Goal: Communication & Community: Answer question/provide support

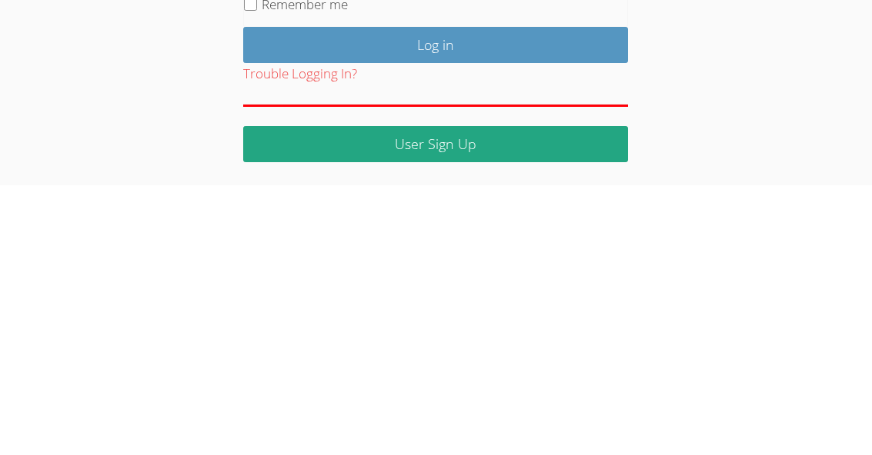
scroll to position [206, 0]
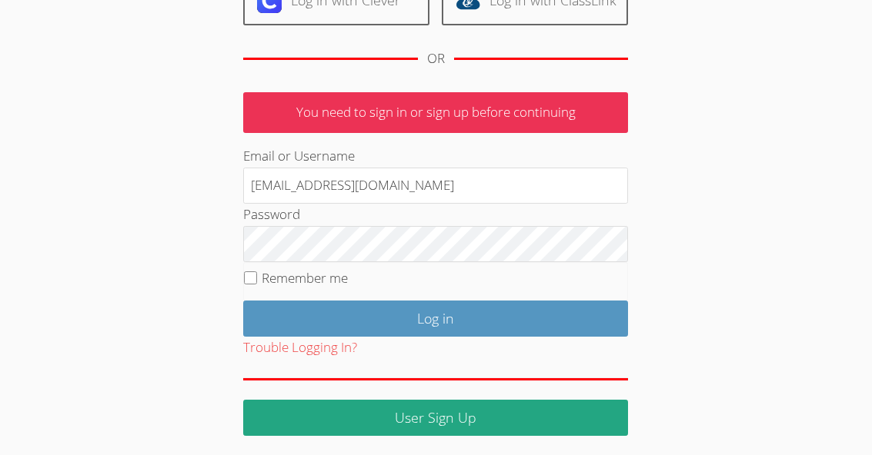
type input "ayoon3@bhusd.com"
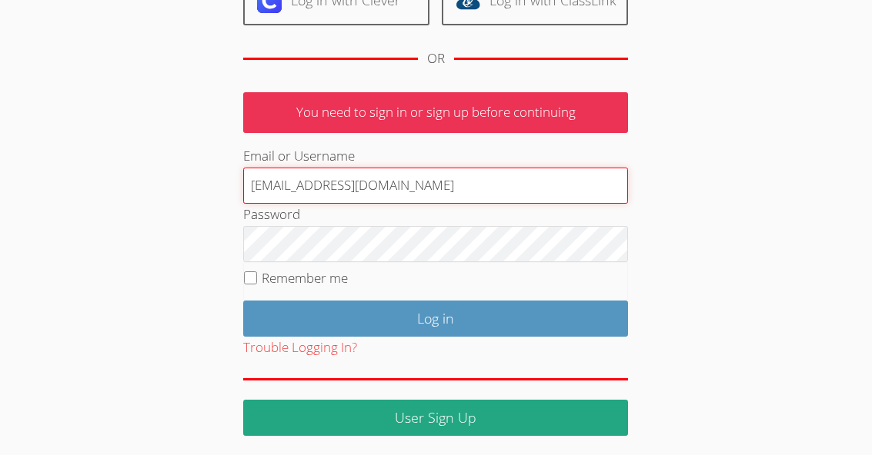
click at [435, 315] on input "Log in" at bounding box center [435, 319] width 385 height 36
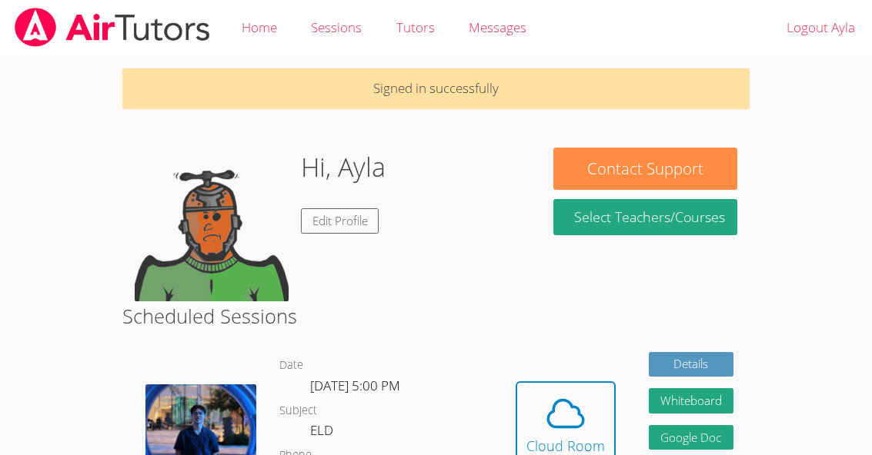
click at [462, 302] on h2 "Scheduled Sessions" at bounding box center [436, 316] width 628 height 29
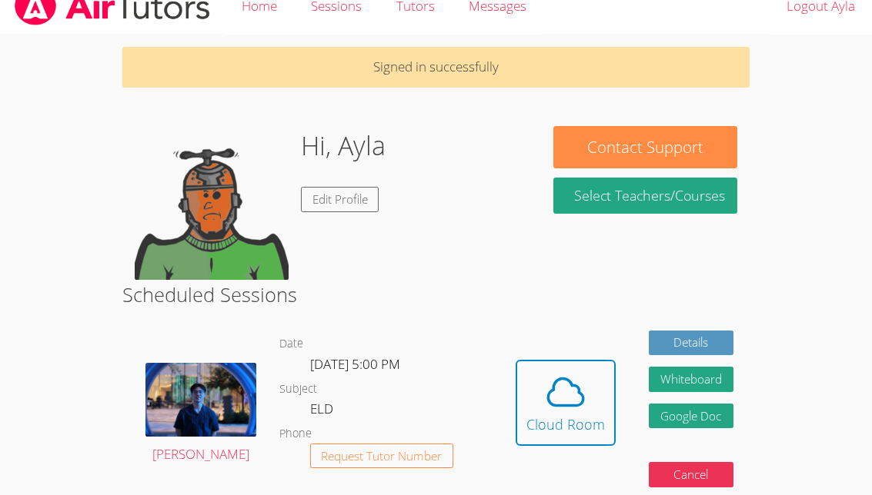
scroll to position [22, 0]
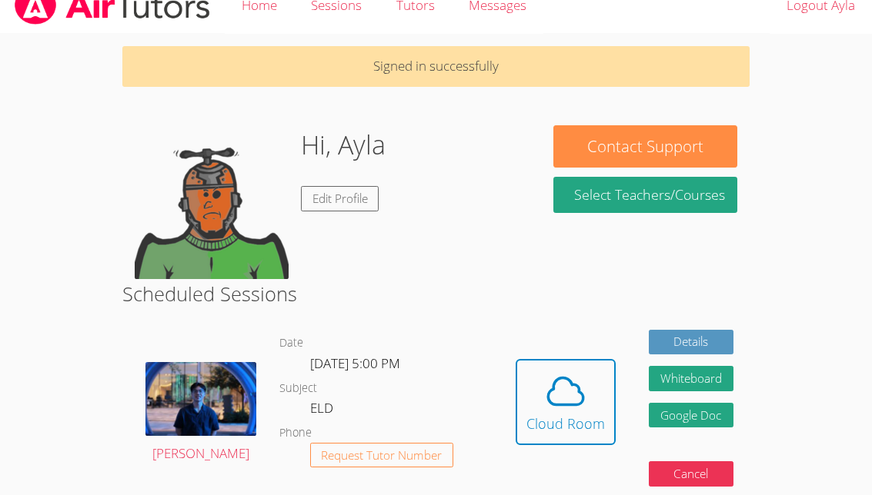
click at [699, 369] on button "Whiteboard" at bounding box center [691, 378] width 85 height 25
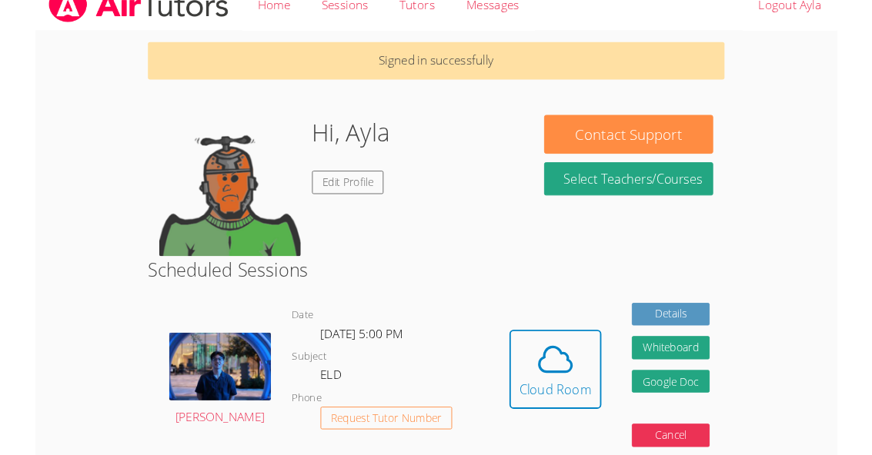
scroll to position [0, 0]
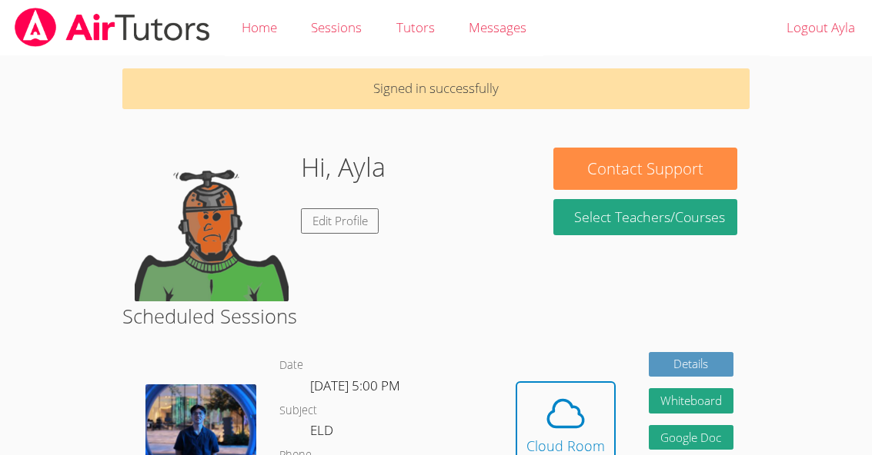
click at [583, 404] on icon at bounding box center [565, 413] width 43 height 43
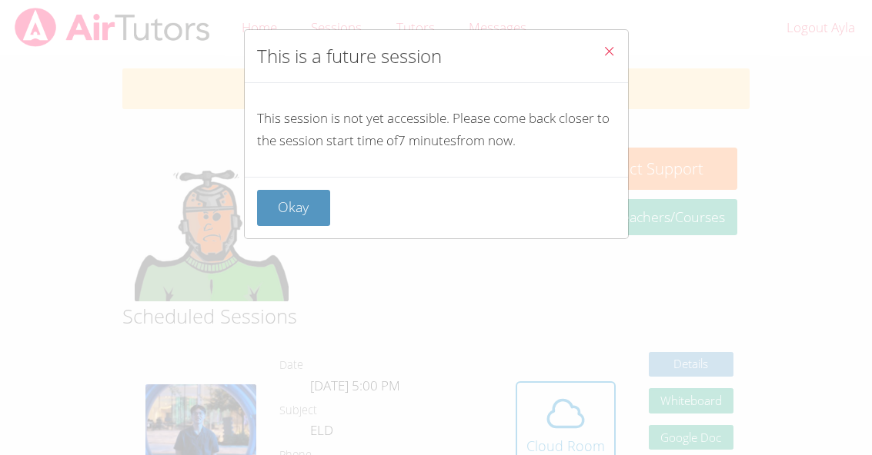
click at [319, 209] on button "Okay" at bounding box center [294, 208] width 74 height 36
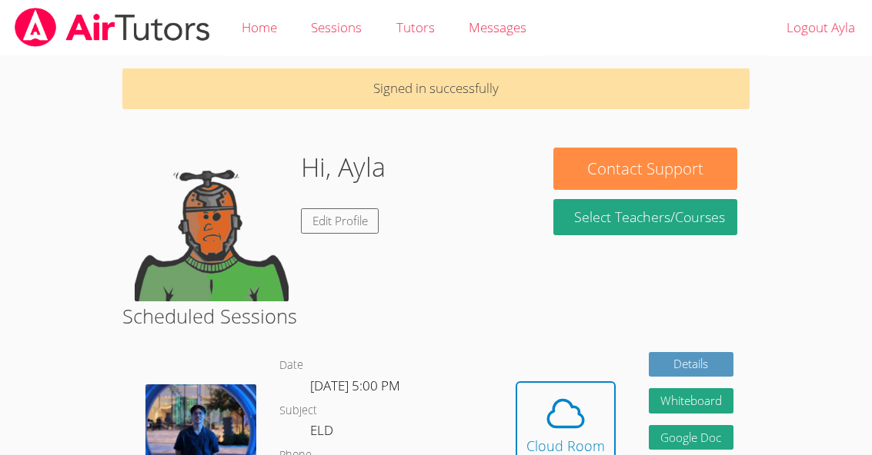
click at [11, 439] on body "Home Sessions Tutors Messages Logout Ayla Signed in successfully Hi, Ayla Edit …" at bounding box center [436, 227] width 872 height 455
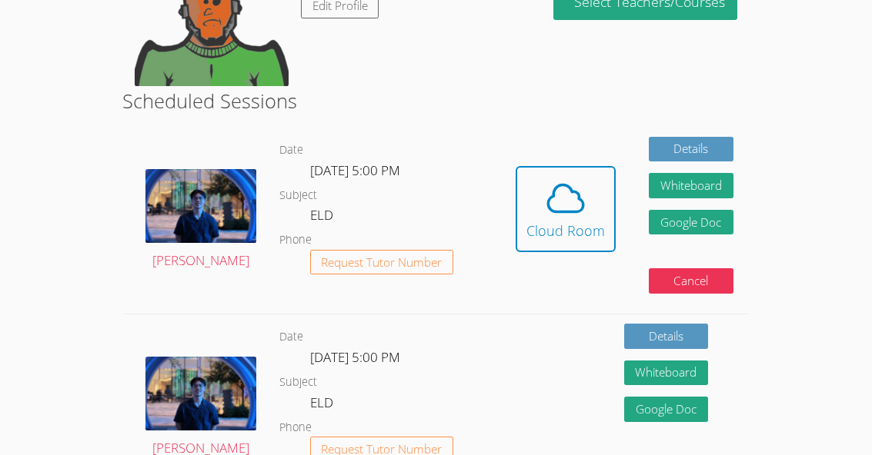
scroll to position [215, 0]
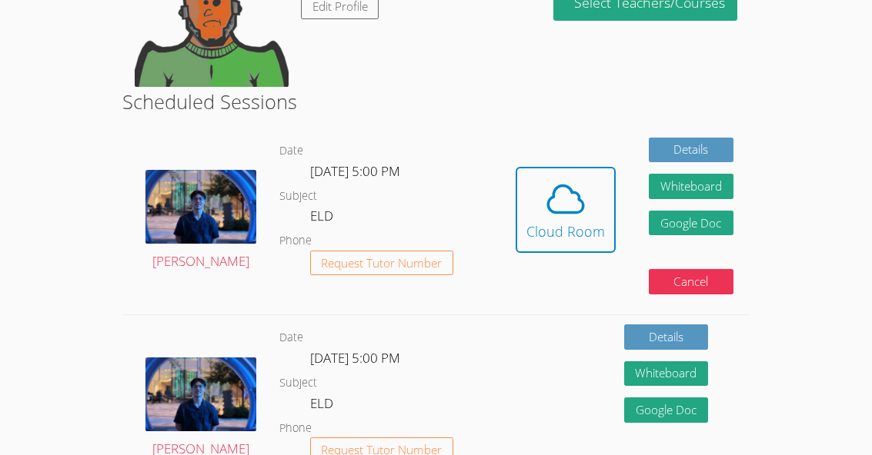
click at [579, 236] on div "Cloud Room" at bounding box center [565, 232] width 78 height 22
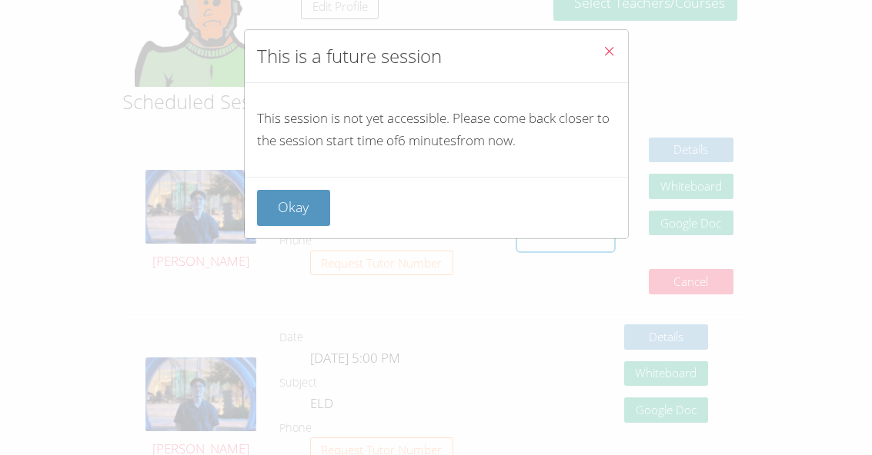
click at [602, 60] on span "Close" at bounding box center [608, 53] width 13 height 18
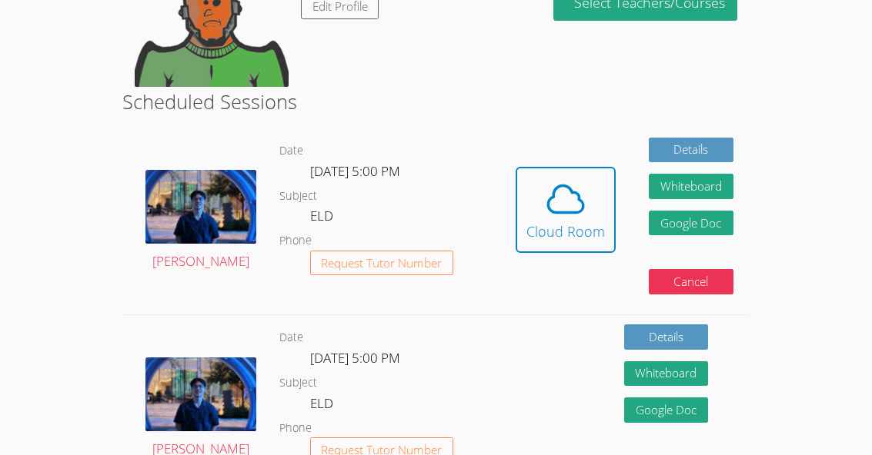
click at [566, 209] on icon at bounding box center [565, 199] width 35 height 27
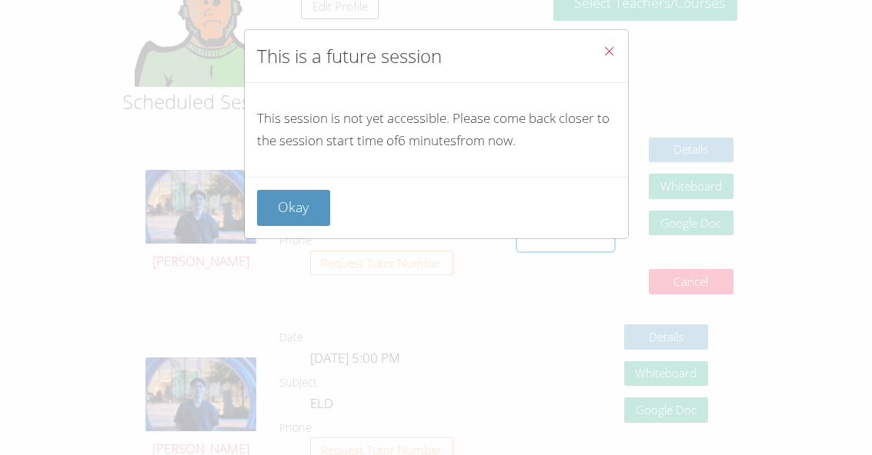
click at [623, 57] on button "Close" at bounding box center [609, 53] width 38 height 47
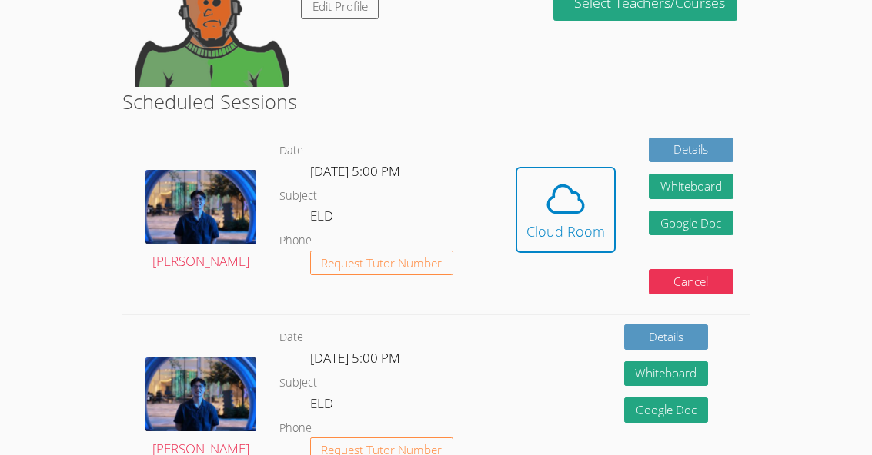
click at [599, 208] on span at bounding box center [565, 199] width 78 height 43
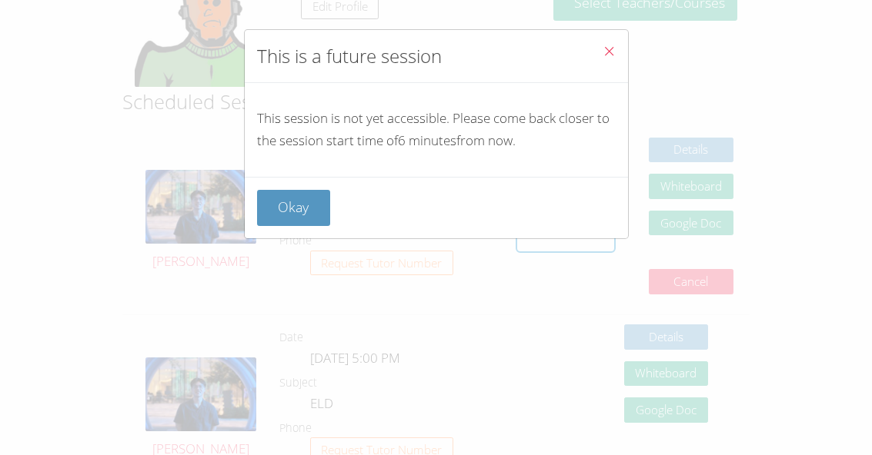
click at [614, 48] on icon "Close" at bounding box center [608, 51] width 13 height 13
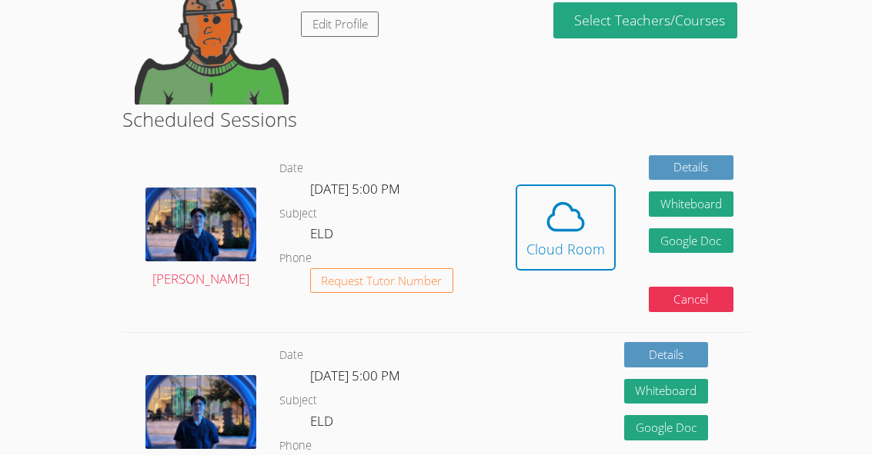
scroll to position [192, 0]
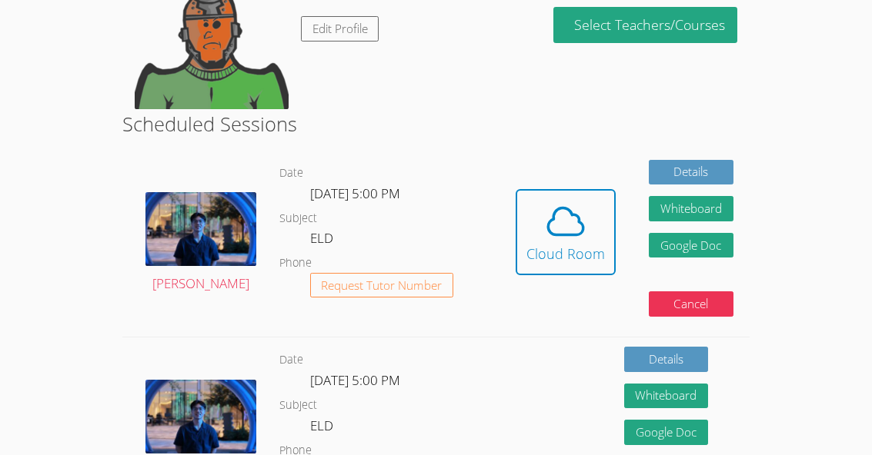
click at [544, 239] on icon at bounding box center [565, 221] width 43 height 43
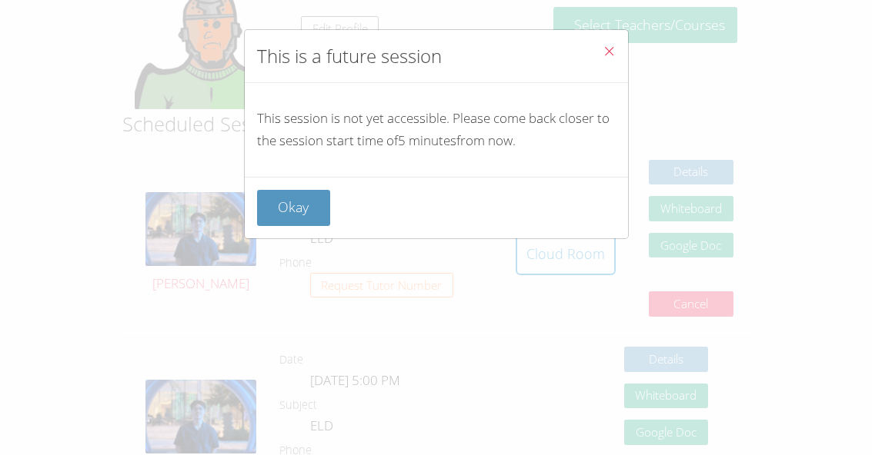
click at [606, 54] on icon "Close" at bounding box center [608, 51] width 13 height 13
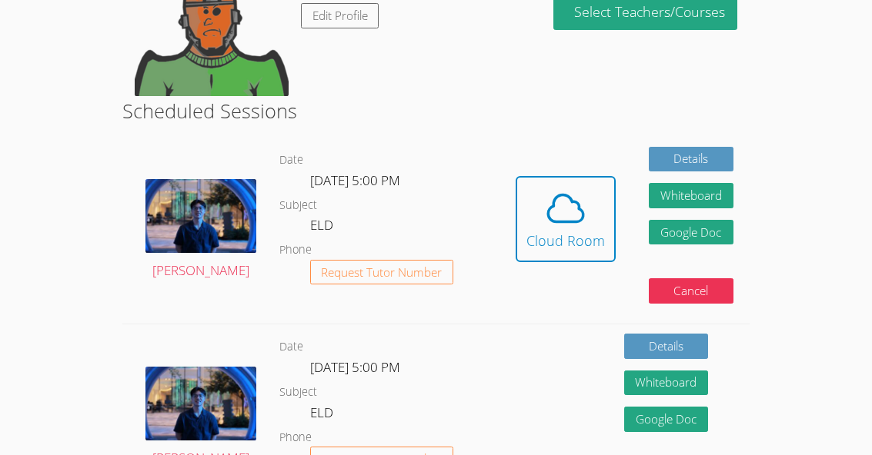
scroll to position [204, 0]
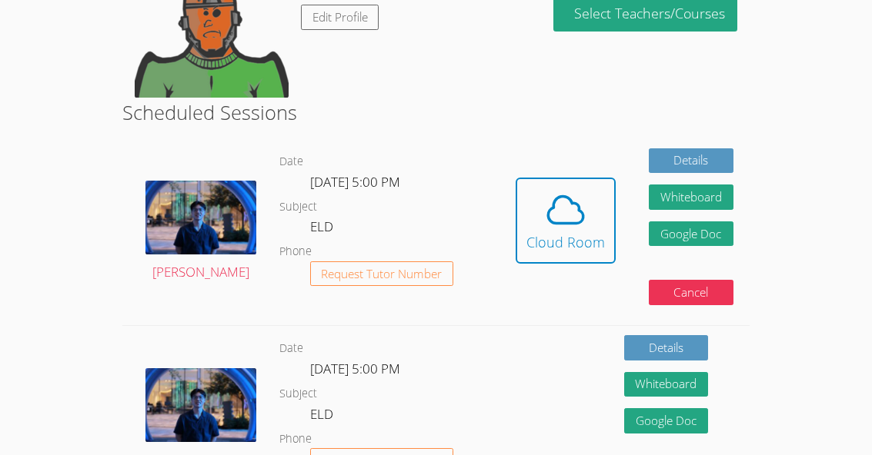
click at [589, 228] on span at bounding box center [565, 210] width 78 height 43
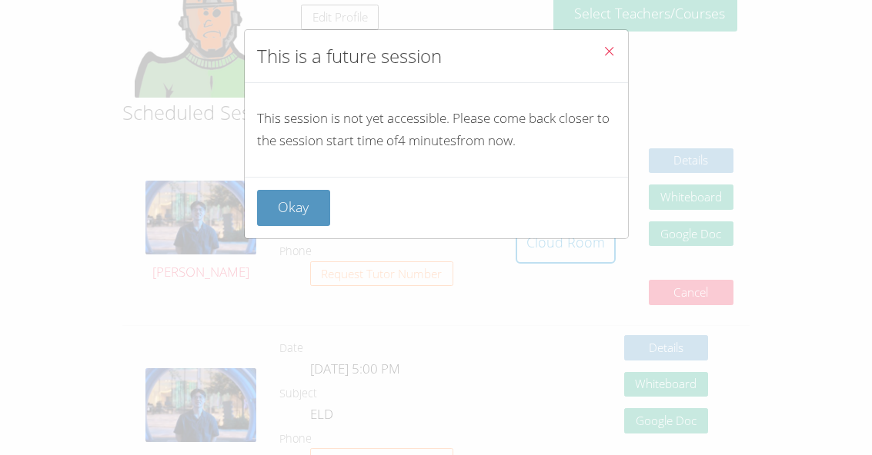
click at [616, 53] on button "Close" at bounding box center [609, 53] width 38 height 47
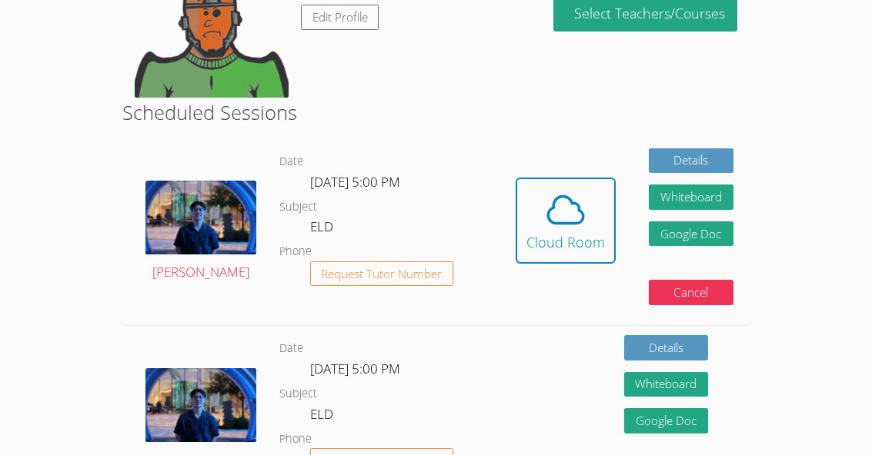
click at [586, 202] on span at bounding box center [565, 210] width 78 height 43
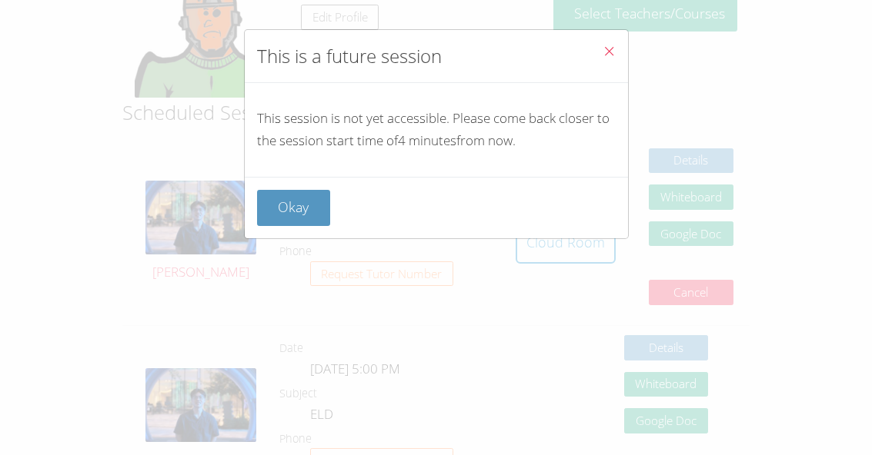
click at [598, 56] on button "Close" at bounding box center [609, 53] width 38 height 47
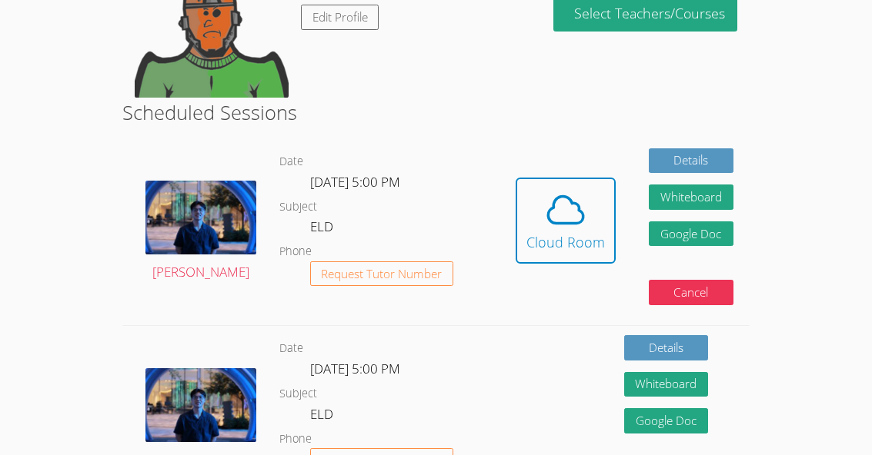
click at [555, 199] on icon at bounding box center [565, 210] width 35 height 27
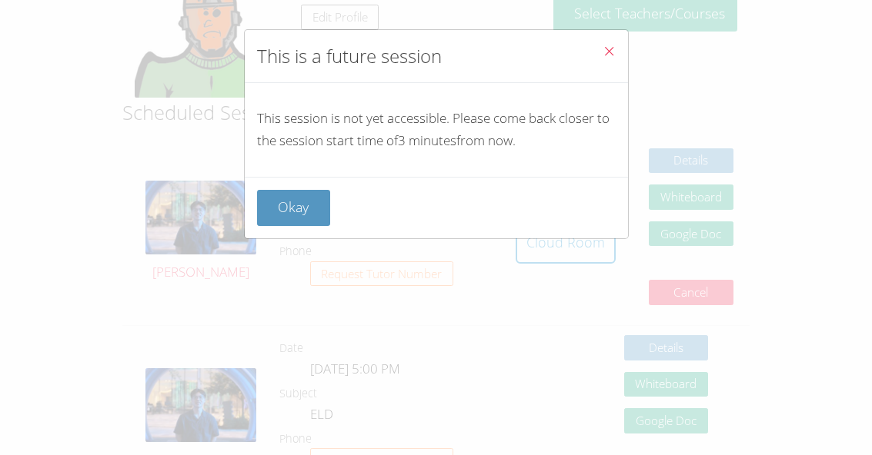
click at [612, 43] on button "Close" at bounding box center [609, 53] width 38 height 47
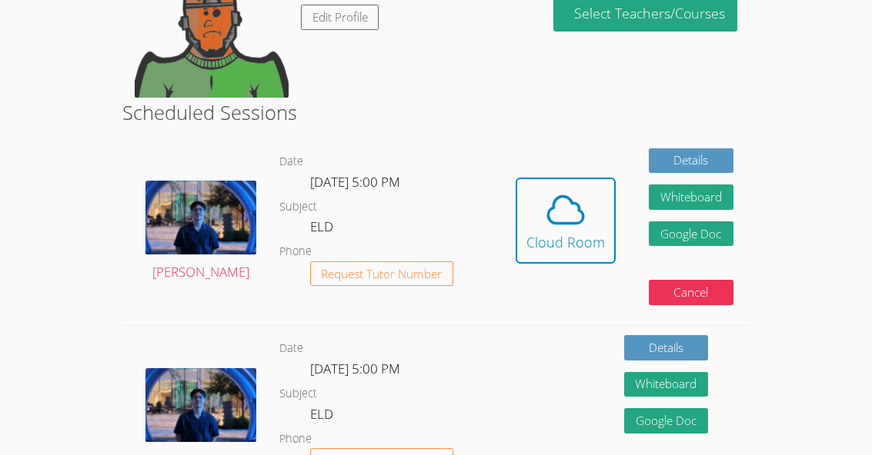
click at [560, 214] on icon at bounding box center [565, 210] width 43 height 43
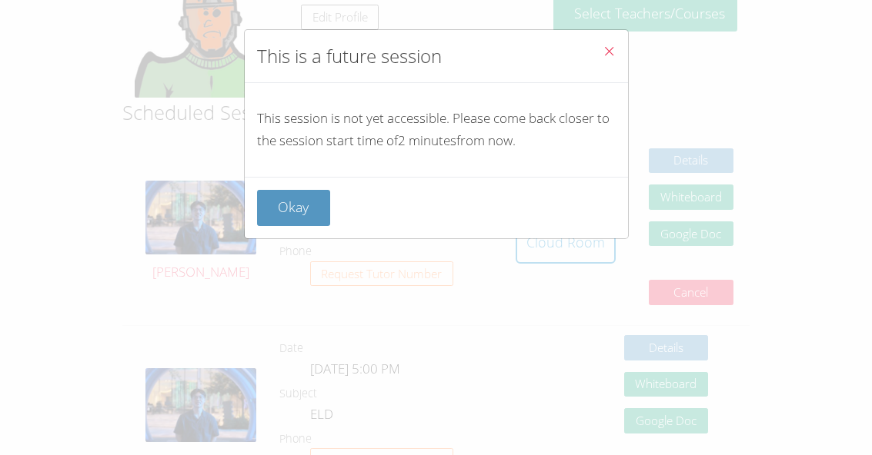
click at [621, 55] on button "Close" at bounding box center [609, 53] width 38 height 47
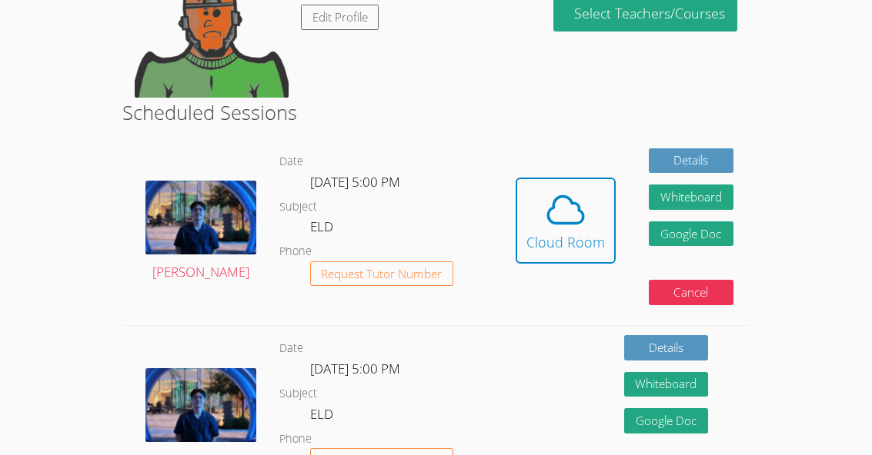
click at [567, 250] on div "Cloud Room" at bounding box center [565, 243] width 78 height 22
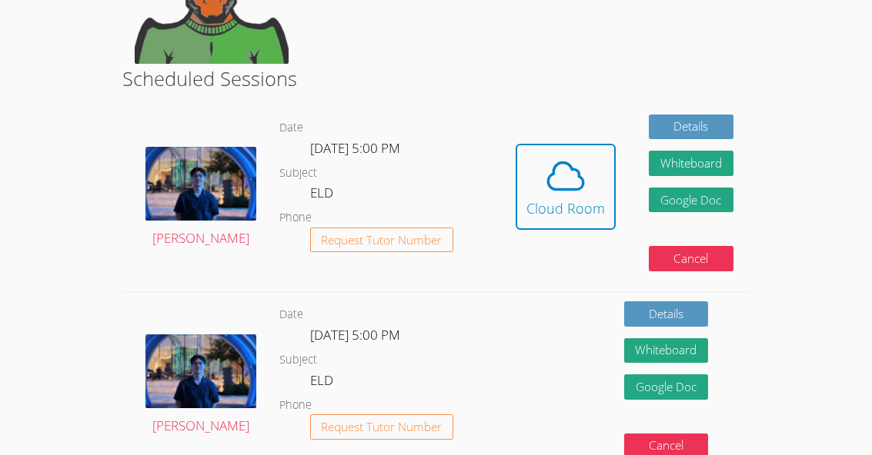
click at [557, 198] on div "Cloud Room" at bounding box center [565, 209] width 78 height 22
click at [572, 202] on div "Cloud Room" at bounding box center [565, 209] width 78 height 22
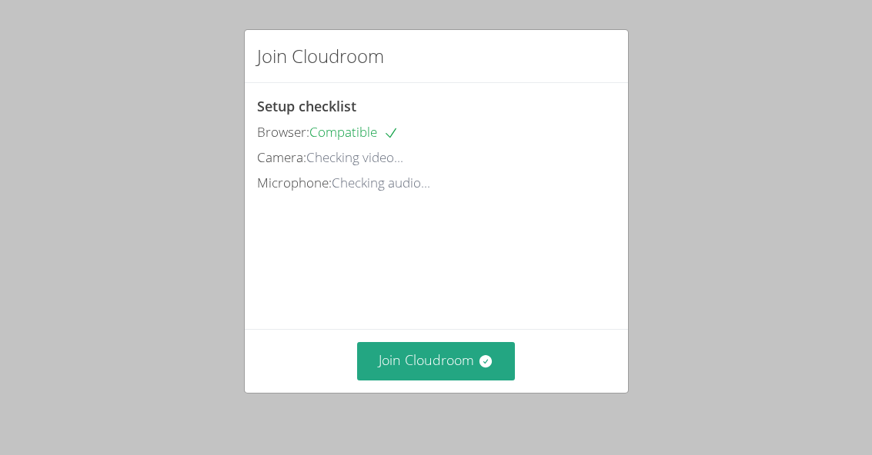
click at [479, 369] on icon at bounding box center [485, 361] width 15 height 15
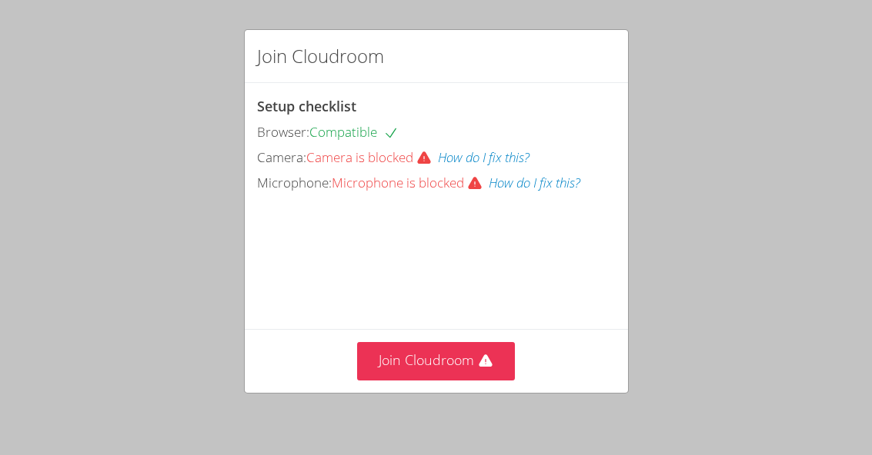
click at [469, 380] on button "Join Cloudroom" at bounding box center [436, 361] width 158 height 38
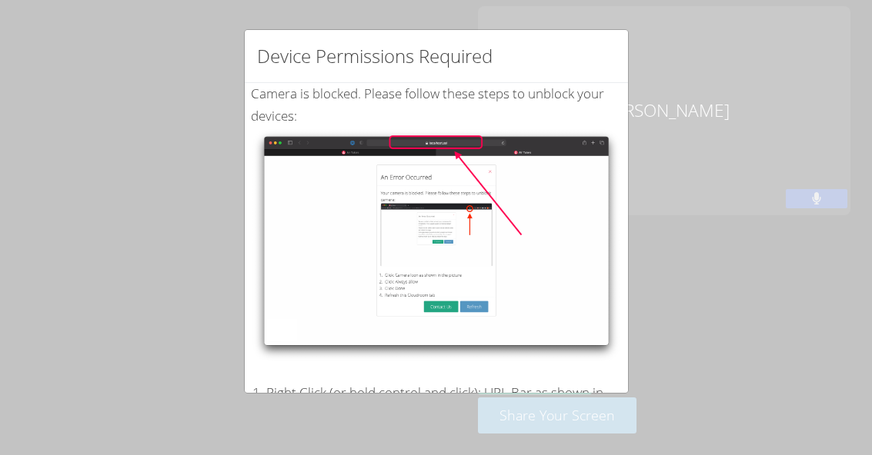
click at [702, 238] on div "Device Permissions Required Camera is blocked . Please follow these steps to un…" at bounding box center [436, 227] width 872 height 455
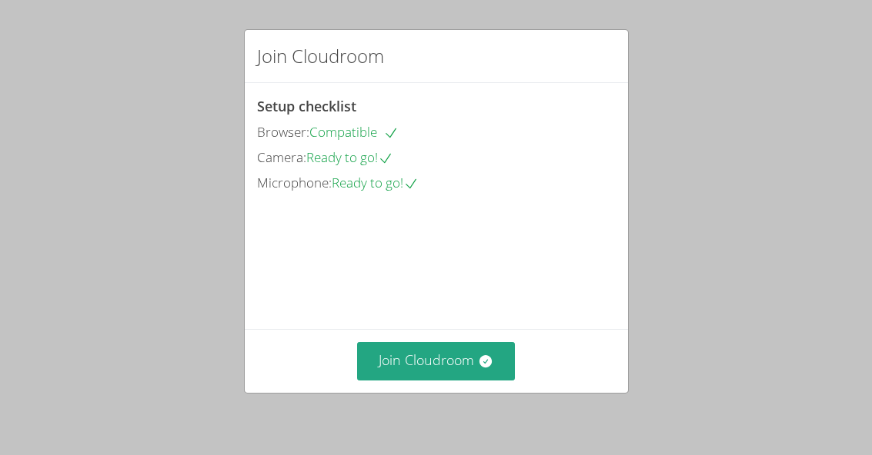
click at [415, 380] on button "Join Cloudroom" at bounding box center [436, 361] width 158 height 38
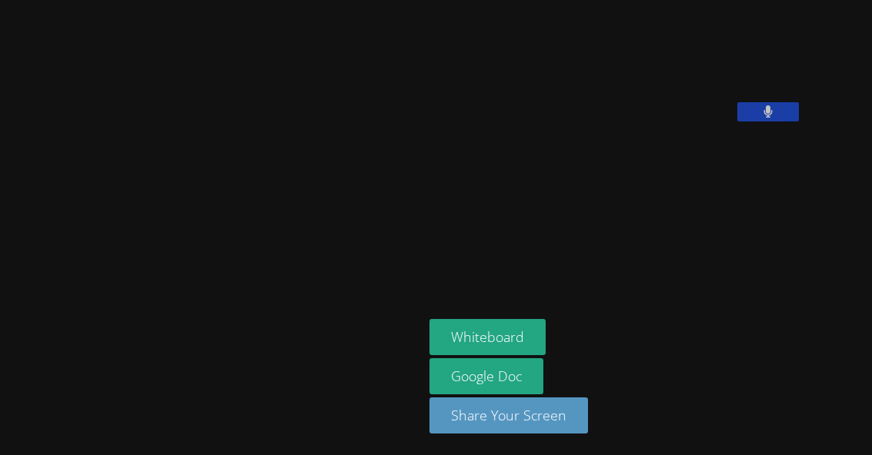
click at [866, 51] on div "Ayla Yoon Whiteboard Google Doc Share Your Screen" at bounding box center [436, 227] width 872 height 455
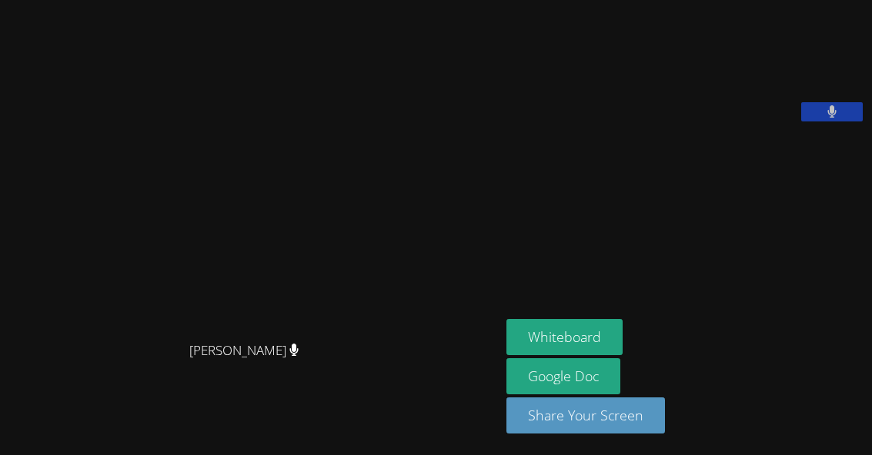
click at [574, 355] on button "Whiteboard" at bounding box center [564, 337] width 116 height 36
click at [737, 76] on video at bounding box center [621, 63] width 231 height 115
click at [591, 355] on button "Whiteboard" at bounding box center [564, 337] width 116 height 36
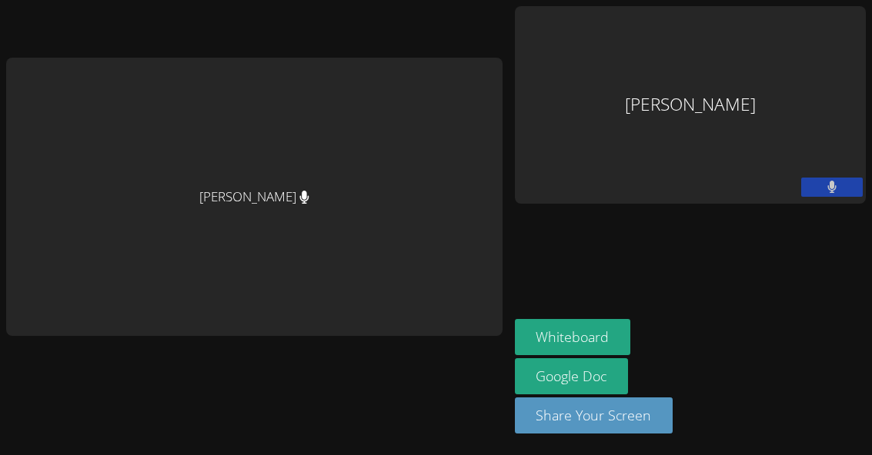
click at [631, 355] on button "Whiteboard" at bounding box center [573, 337] width 116 height 36
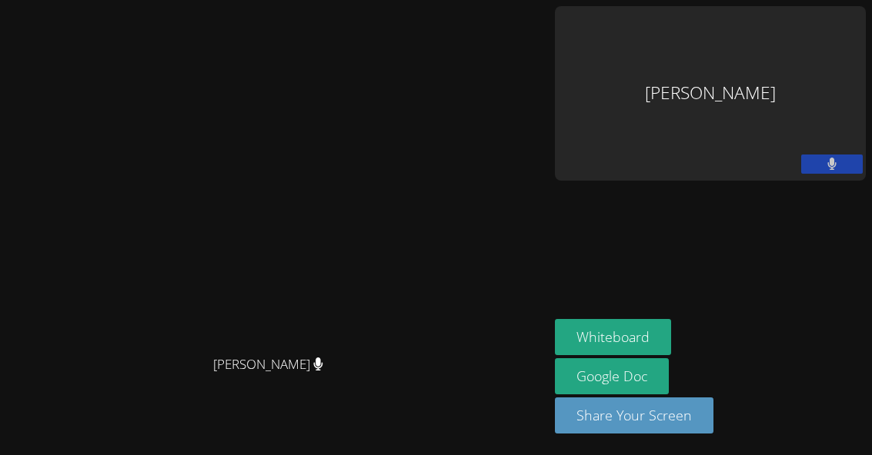
click at [671, 355] on button "Whiteboard" at bounding box center [613, 337] width 116 height 36
click at [805, 245] on aside "Ayla Yoon Whiteboard Google Doc Share Your Screen" at bounding box center [710, 227] width 323 height 455
click at [817, 235] on aside "Ayla Yoon Whiteboard Google Doc Share Your Screen" at bounding box center [710, 227] width 323 height 455
click at [794, 43] on div "Ayla Yoon" at bounding box center [710, 93] width 311 height 175
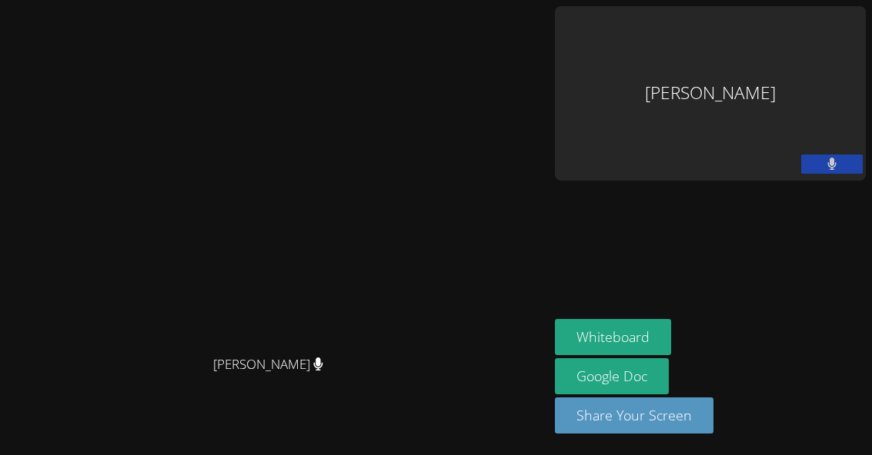
click at [793, 48] on div "Ayla Yoon" at bounding box center [710, 93] width 311 height 175
click at [831, 58] on div "Ayla Yoon" at bounding box center [710, 93] width 311 height 175
click at [816, 53] on div "Ayla Yoon" at bounding box center [710, 93] width 311 height 175
click at [839, 55] on div "Ayla Yoon" at bounding box center [710, 93] width 311 height 175
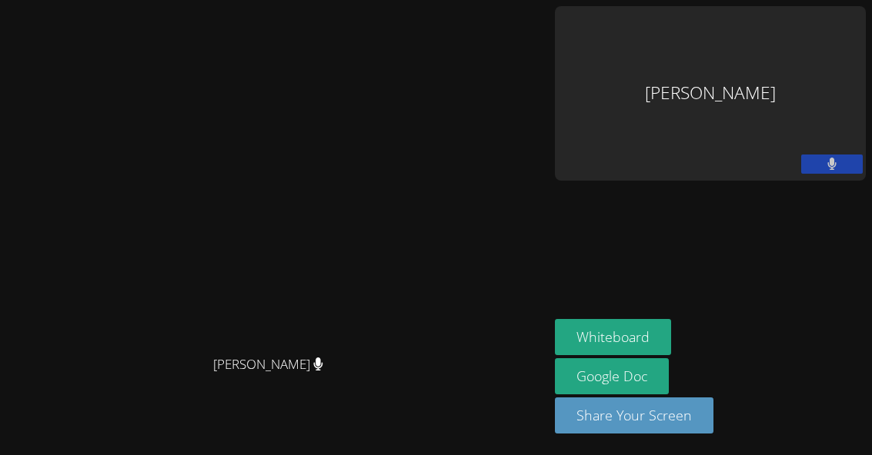
click at [671, 336] on button "Whiteboard" at bounding box center [613, 337] width 116 height 36
click at [671, 335] on button "Whiteboard" at bounding box center [613, 337] width 116 height 36
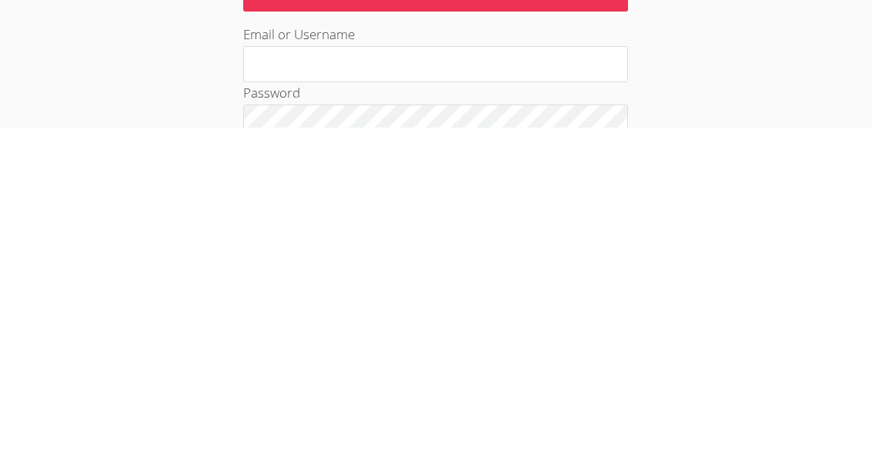
click at [751, 79] on div "User Log in Log in with Google Log in with Clever Log in with ClassLink OR You …" at bounding box center [436, 348] width 654 height 587
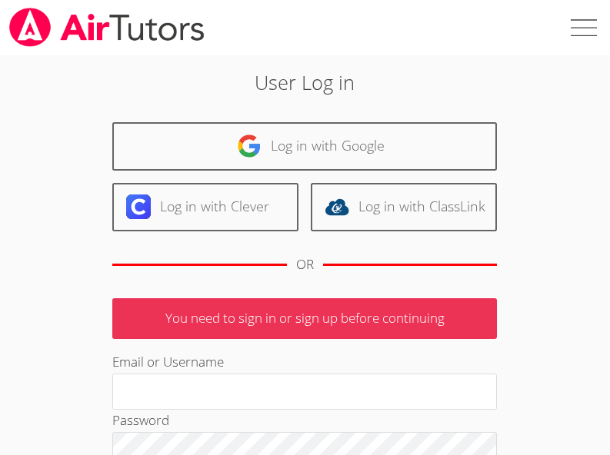
scroll to position [5, 0]
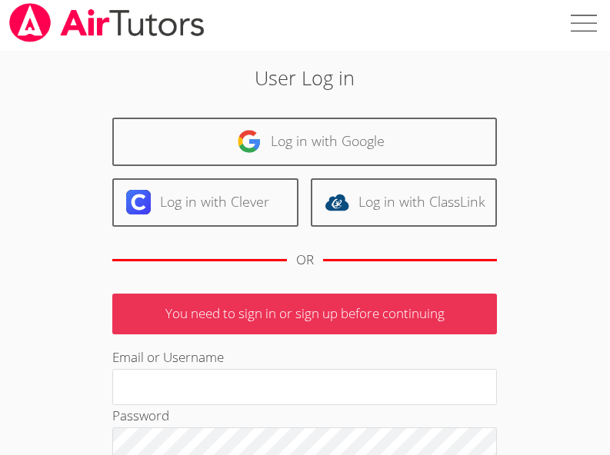
click at [604, 171] on div "User Log in Log in with Google Log in with Clever Log in with ClassLink OR You …" at bounding box center [305, 344] width 610 height 587
click at [559, 205] on div "User Log in Log in with Google Log in with Clever Log in with ClassLink OR You …" at bounding box center [305, 344] width 610 height 587
click at [599, 206] on div "User Log in Log in with Google Log in with Clever Log in with ClassLink OR You …" at bounding box center [305, 344] width 610 height 587
click at [609, 209] on div "User Log in Log in with Google Log in with Clever Log in with ClassLink OR You …" at bounding box center [305, 344] width 610 height 587
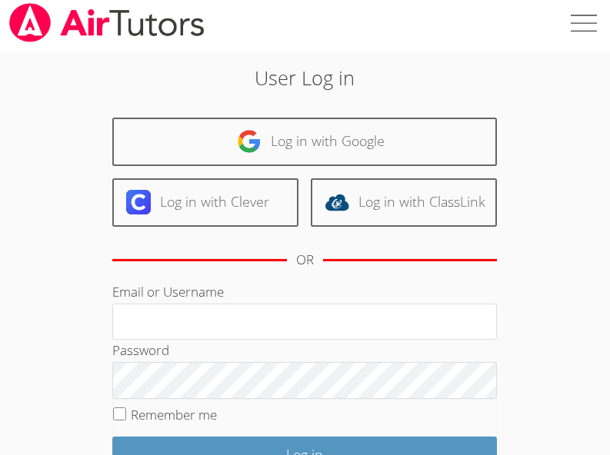
scroll to position [233, 0]
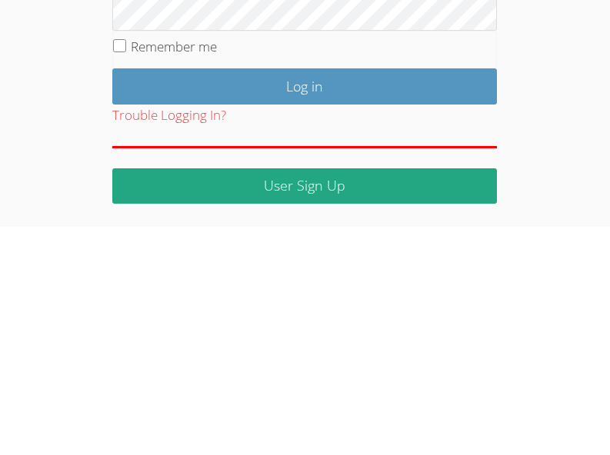
click at [572, 108] on div "User Log in Log in with Google Log in with Clever Log in with ClassLink OR Emai…" at bounding box center [305, 172] width 610 height 522
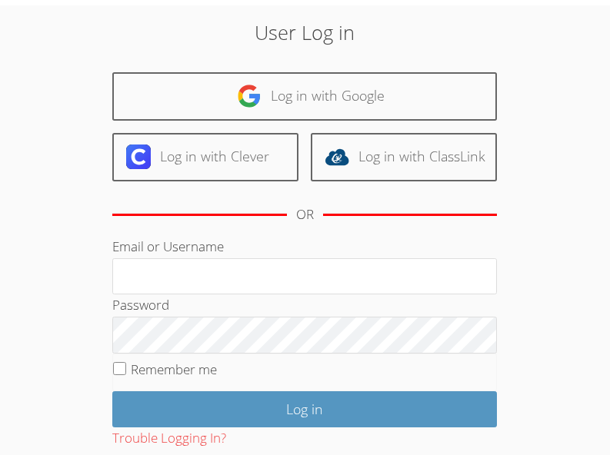
scroll to position [0, 0]
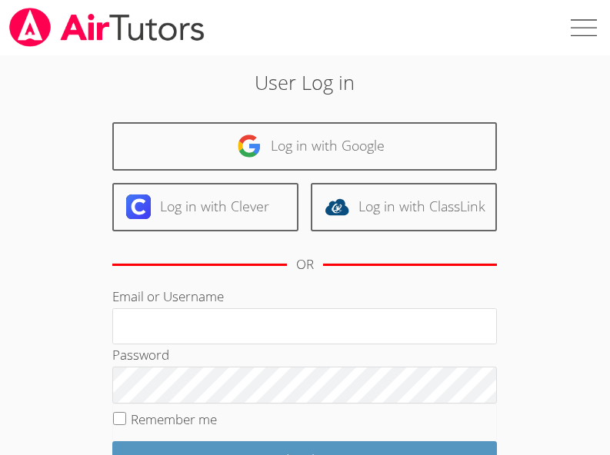
click at [69, 102] on div "User Log in Log in with Google Log in with Clever Log in with ClassLink OR Emai…" at bounding box center [305, 316] width 610 height 522
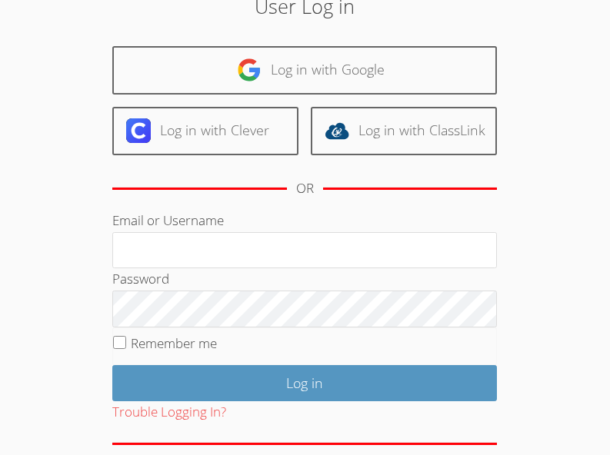
scroll to position [75, 0]
